Goal: Consume media (video, audio)

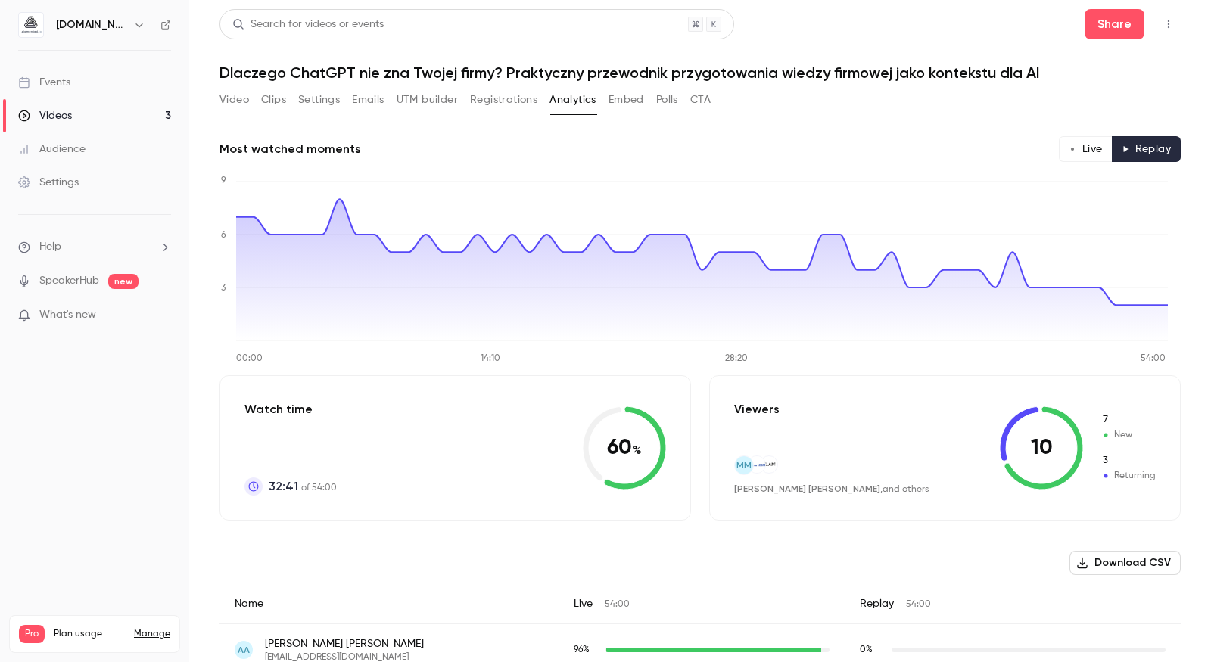
scroll to position [2408, 0]
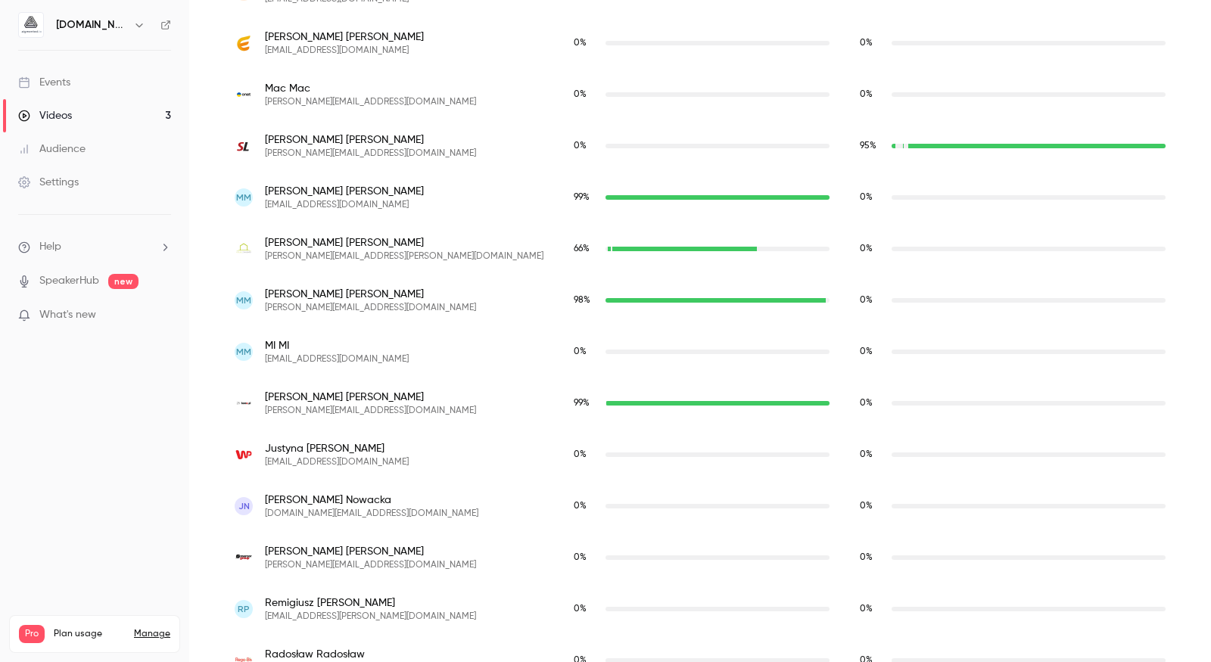
type button "replay"
click at [84, 109] on link "Videos 3" at bounding box center [94, 115] width 189 height 33
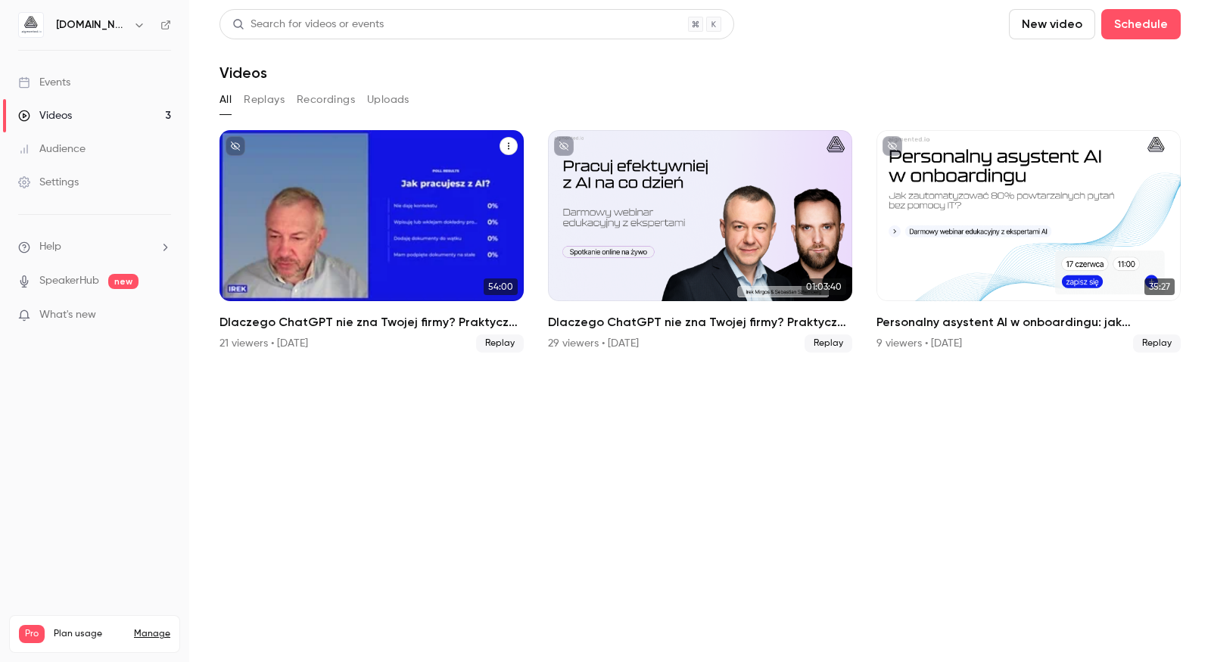
click at [357, 327] on h2 "Dlaczego ChatGPT nie zna Twojej firmy? Praktyczny przewodnik przygotowania wied…" at bounding box center [372, 322] width 304 height 18
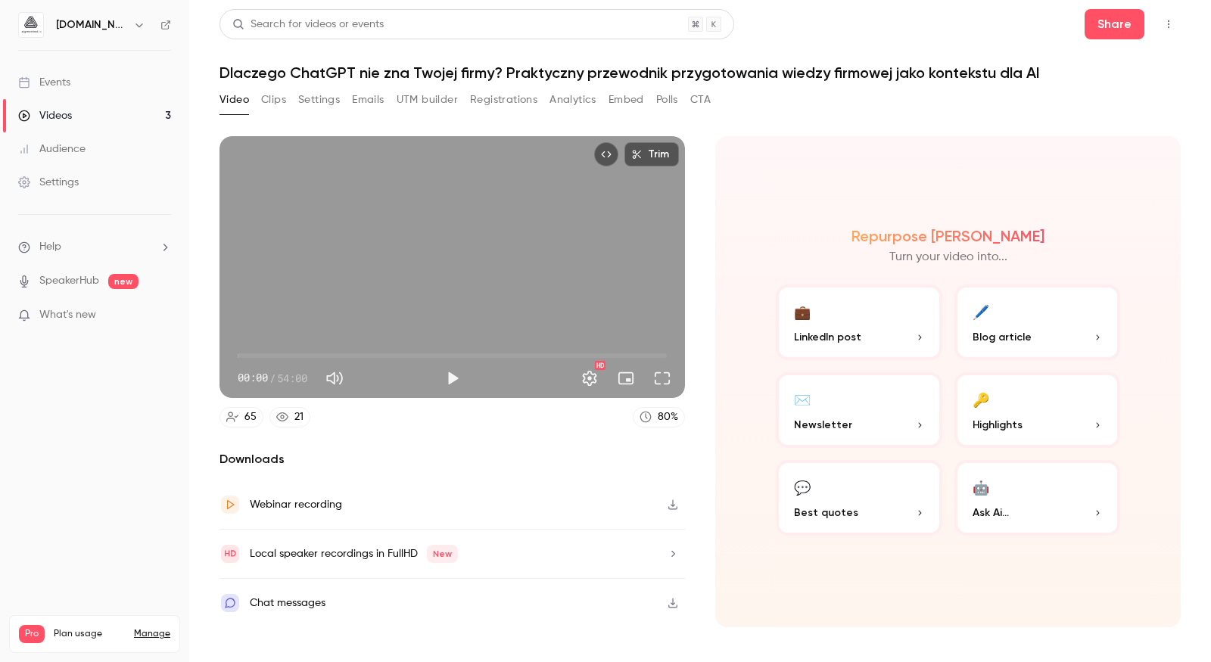
drag, startPoint x: 581, startPoint y: 101, endPoint x: 594, endPoint y: 121, distance: 23.5
click at [581, 101] on button "Analytics" at bounding box center [573, 100] width 47 height 24
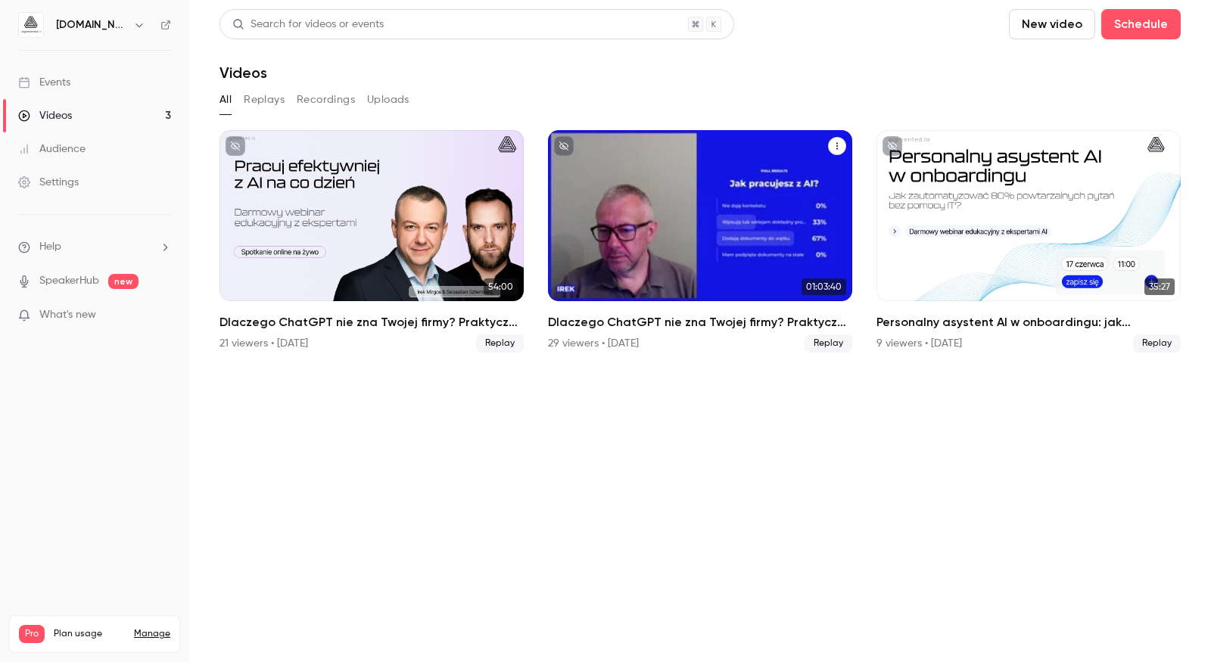
click at [711, 310] on link "01:03:40 Dlaczego ChatGPT nie zna Twojej firmy? Praktyczny przewodnik przygotow…" at bounding box center [700, 241] width 304 height 223
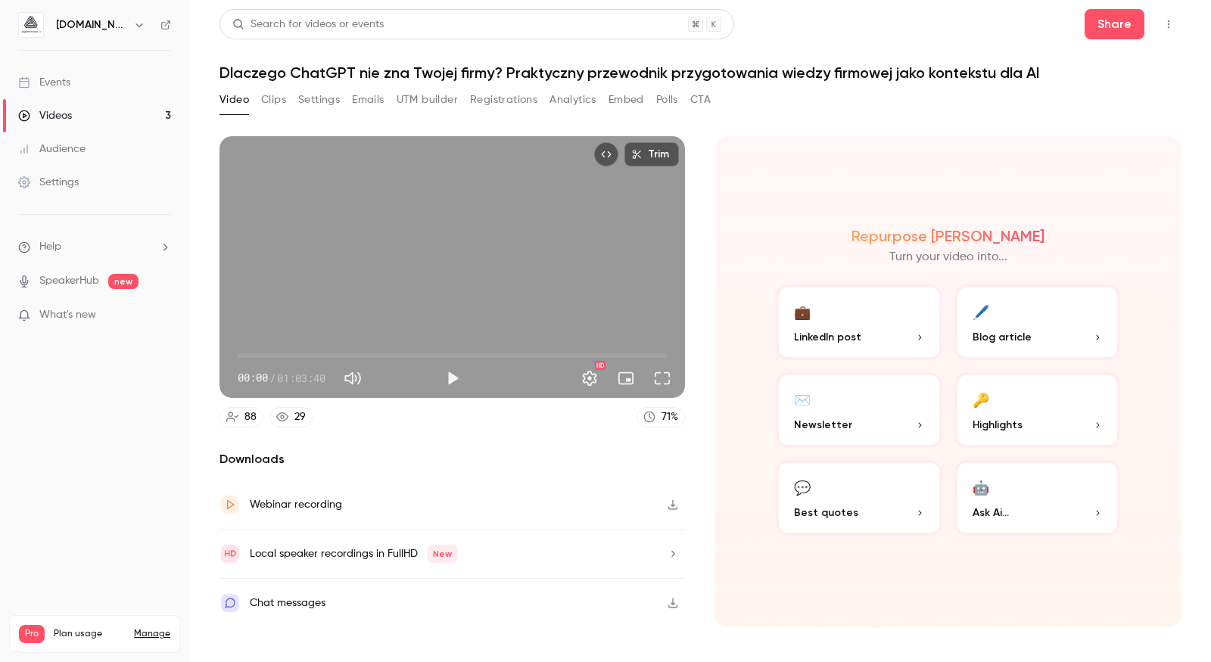
click at [576, 108] on button "Analytics" at bounding box center [573, 100] width 47 height 24
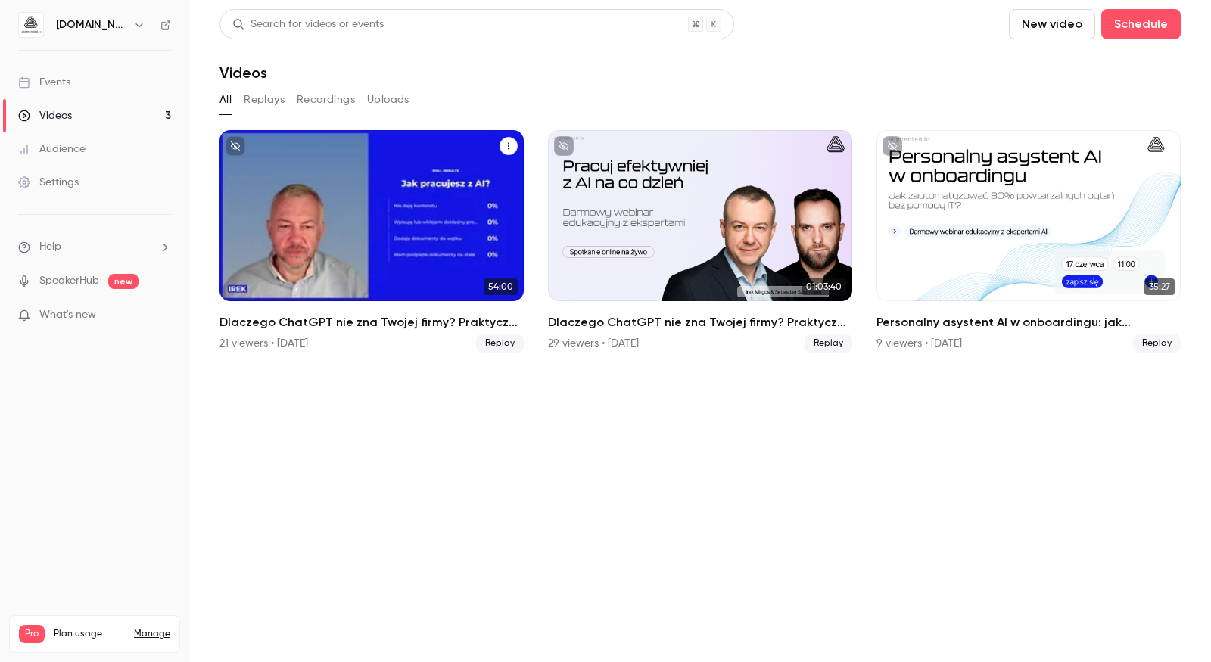
click at [385, 319] on h2 "Dlaczego ChatGPT nie zna Twojej firmy? Praktyczny przewodnik przygotowania wied…" at bounding box center [372, 322] width 304 height 18
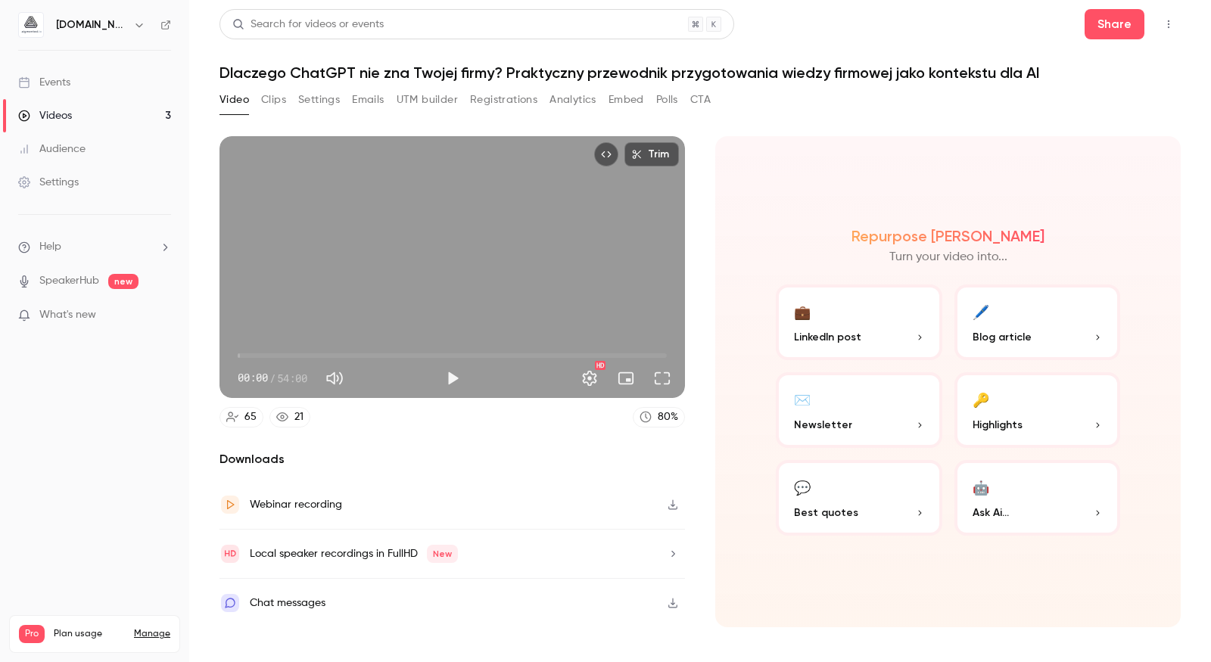
click at [586, 98] on button "Analytics" at bounding box center [573, 100] width 47 height 24
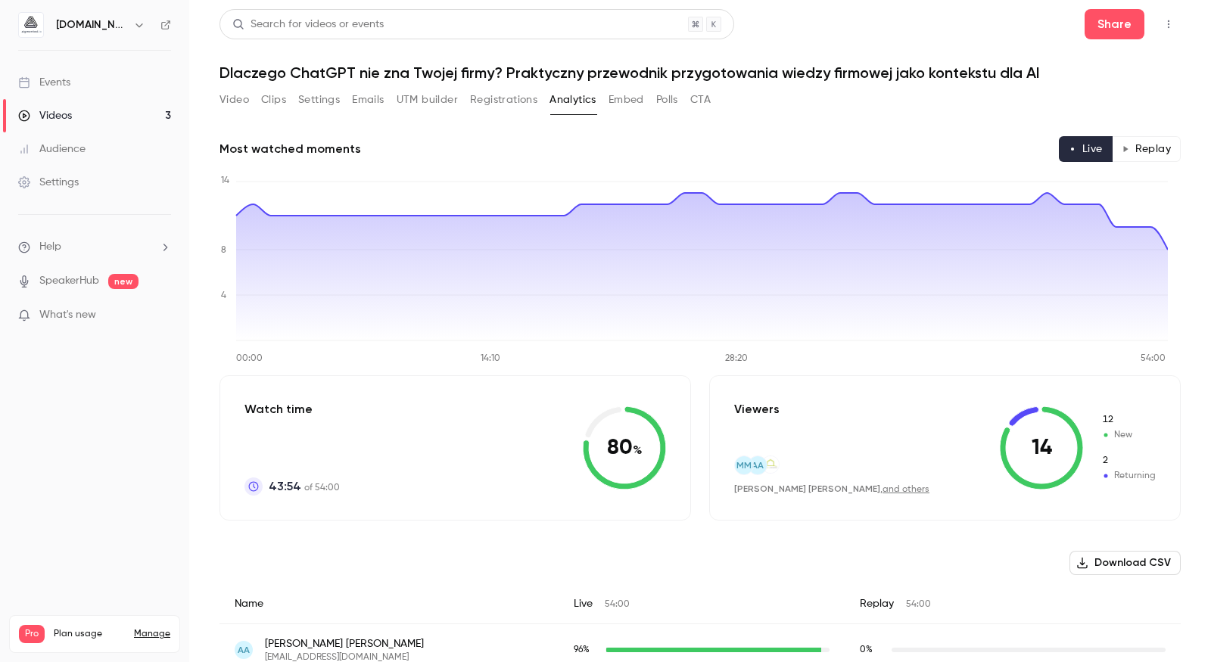
click at [1154, 149] on button "Replay" at bounding box center [1146, 149] width 69 height 26
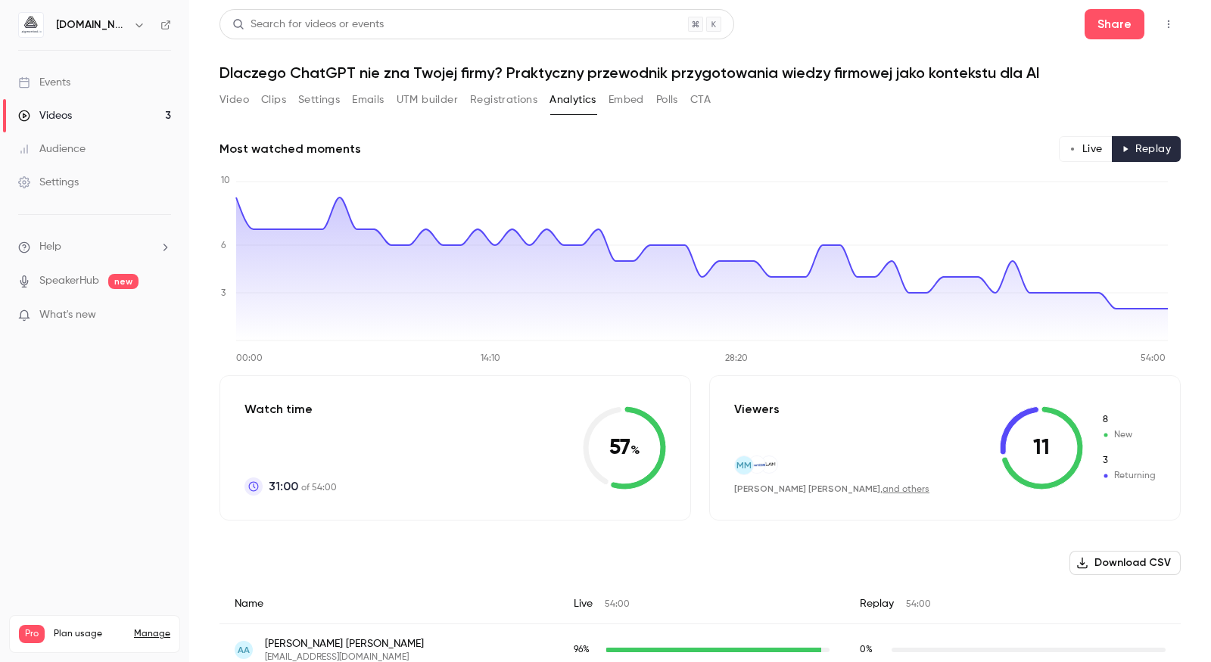
click at [1070, 148] on button "Live" at bounding box center [1086, 149] width 54 height 26
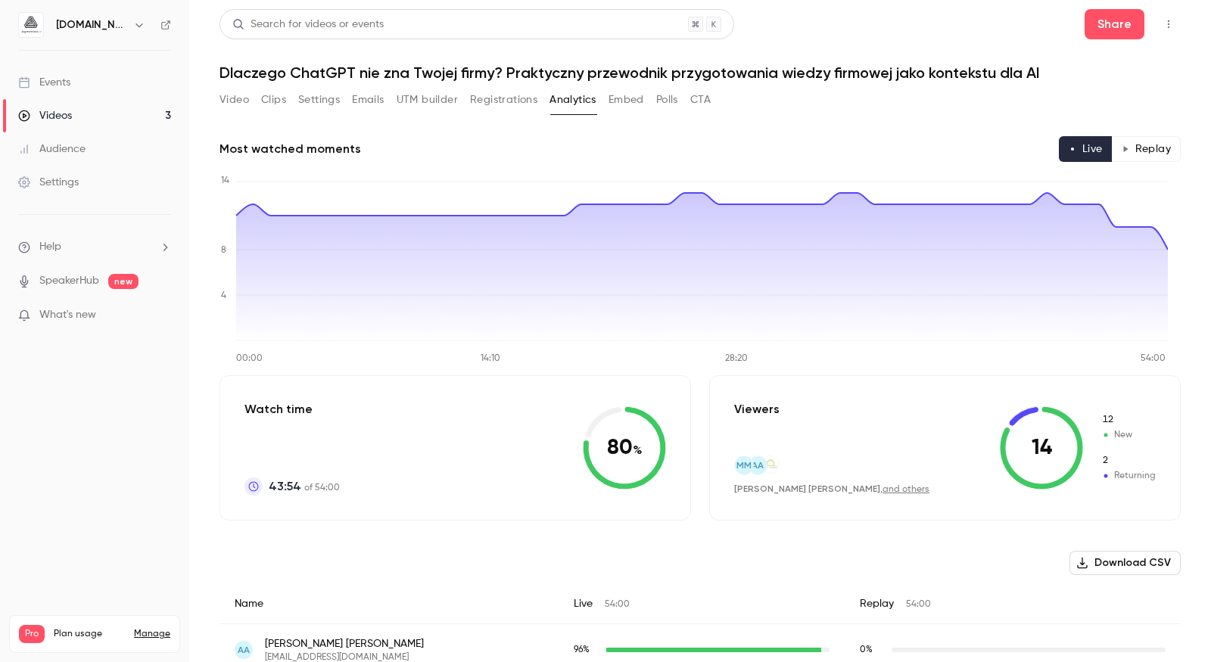
type button "live"
